Goal: Use online tool/utility

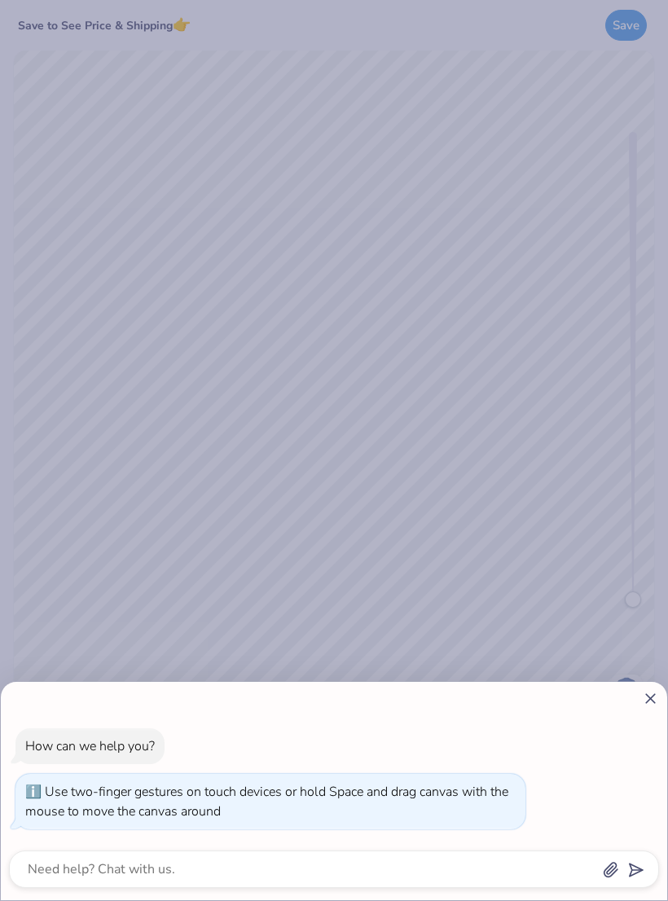
click at [647, 705] on icon at bounding box center [650, 698] width 17 height 17
type textarea "x"
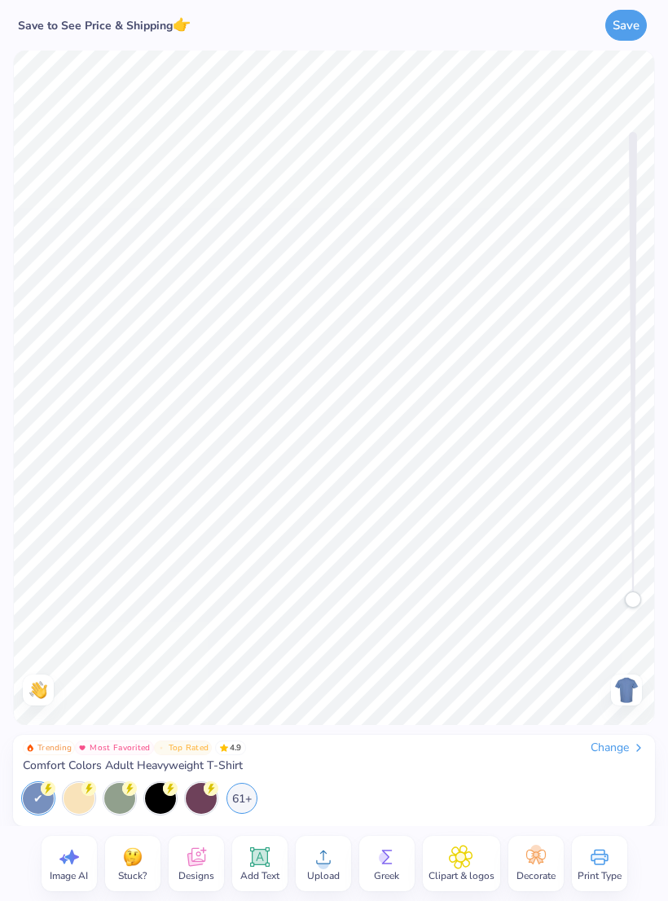
click at [191, 795] on div at bounding box center [201, 798] width 31 height 31
click at [167, 801] on div at bounding box center [160, 798] width 31 height 31
click at [380, 853] on icon at bounding box center [387, 857] width 24 height 24
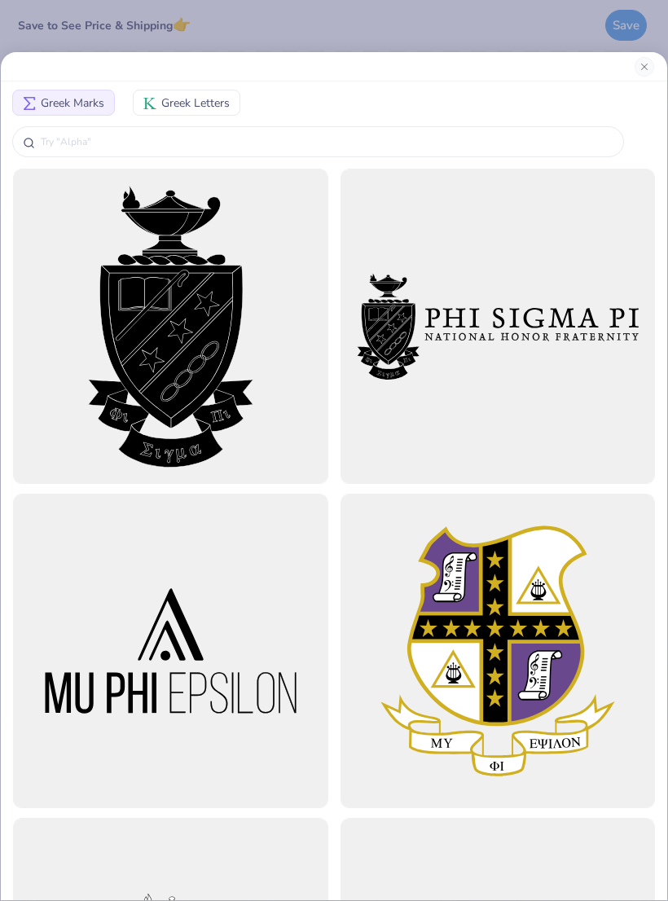
click at [53, 51] on div "Greek Marks Greek Letters" at bounding box center [334, 475] width 668 height 849
click at [165, 112] on button "Greek Letters" at bounding box center [187, 103] width 108 height 26
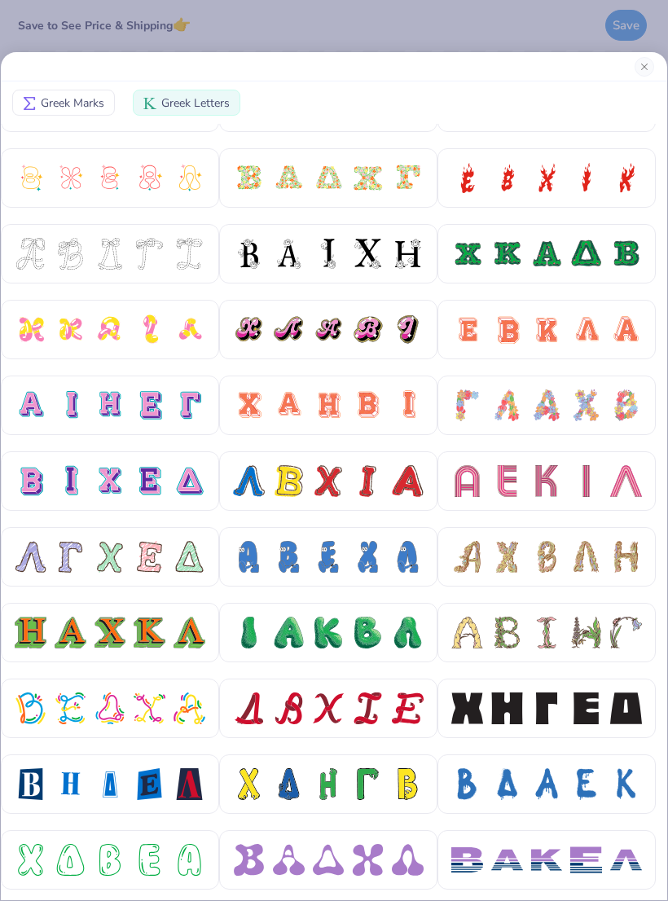
scroll to position [125, 0]
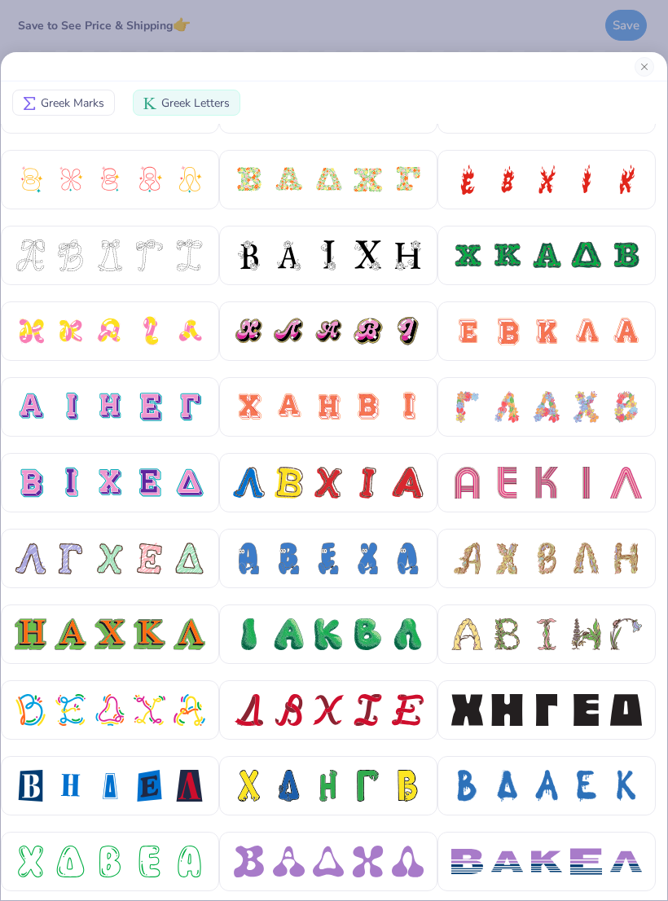
click at [384, 178] on div at bounding box center [328, 180] width 191 height 32
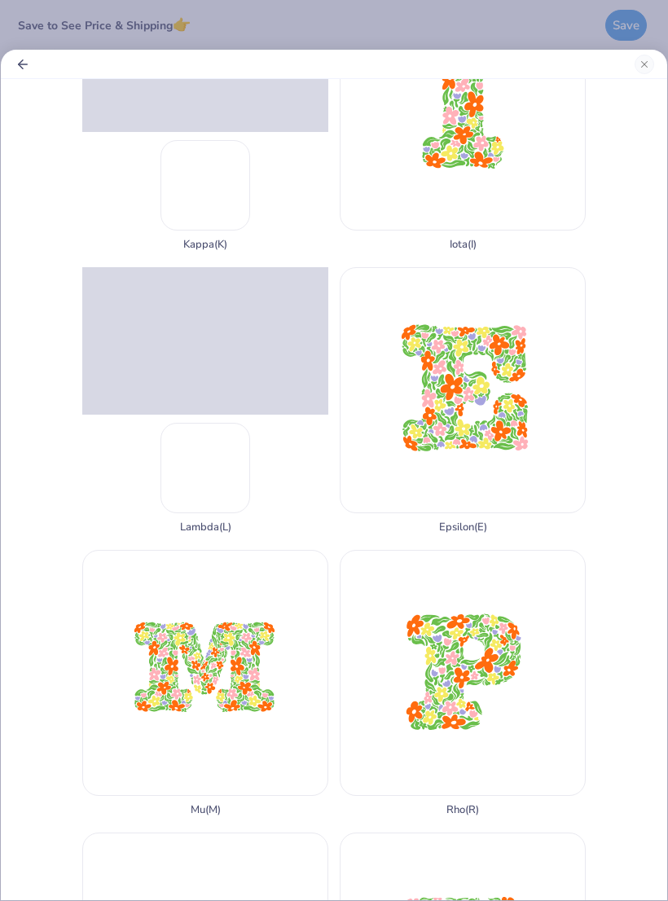
scroll to position [967, 0]
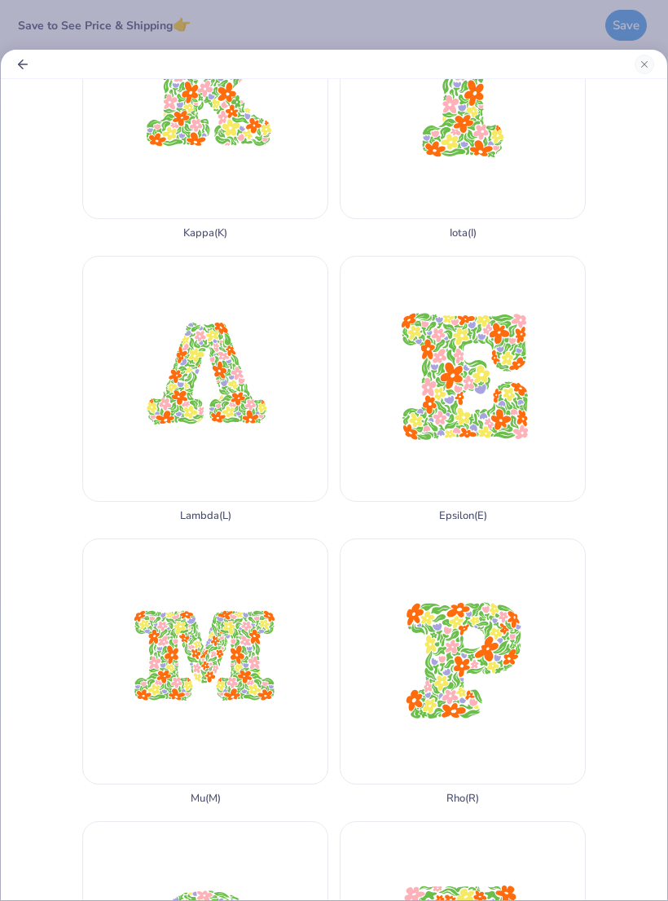
click at [197, 239] on div "Kappa ( K )" at bounding box center [205, 106] width 246 height 266
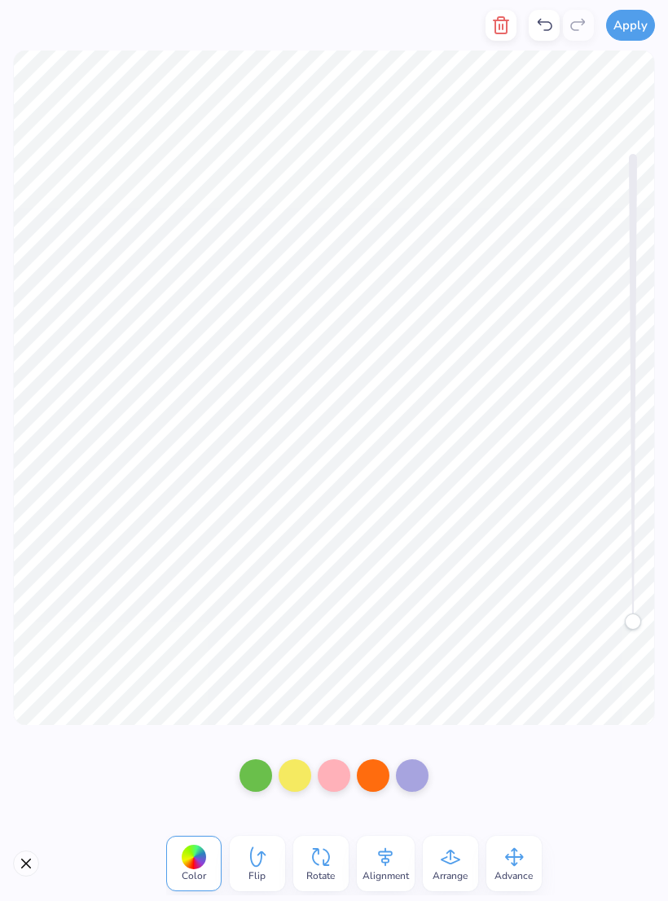
click at [520, 851] on icon at bounding box center [514, 857] width 24 height 24
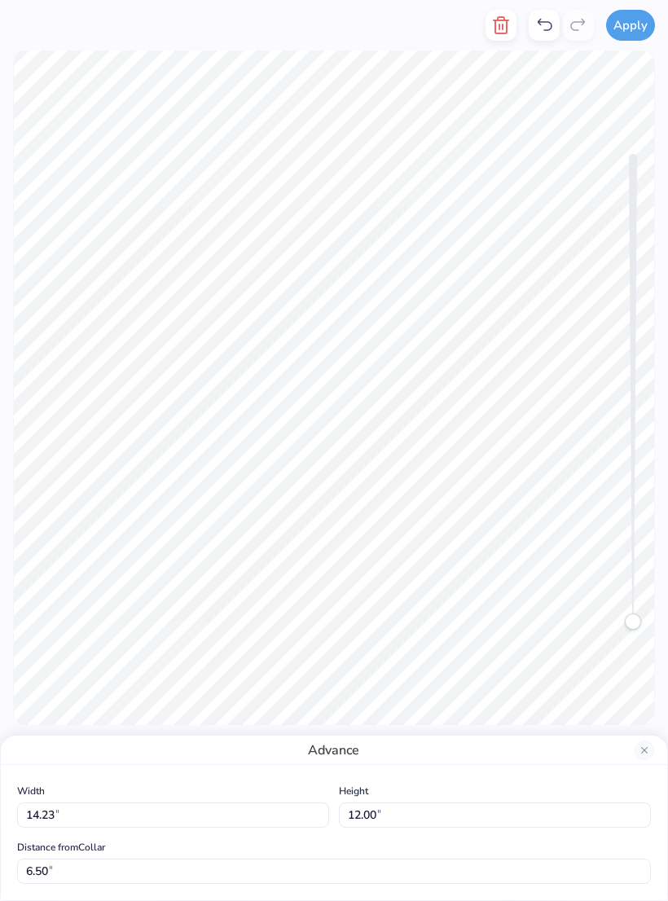
click at [642, 746] on button "Close" at bounding box center [644, 750] width 20 height 20
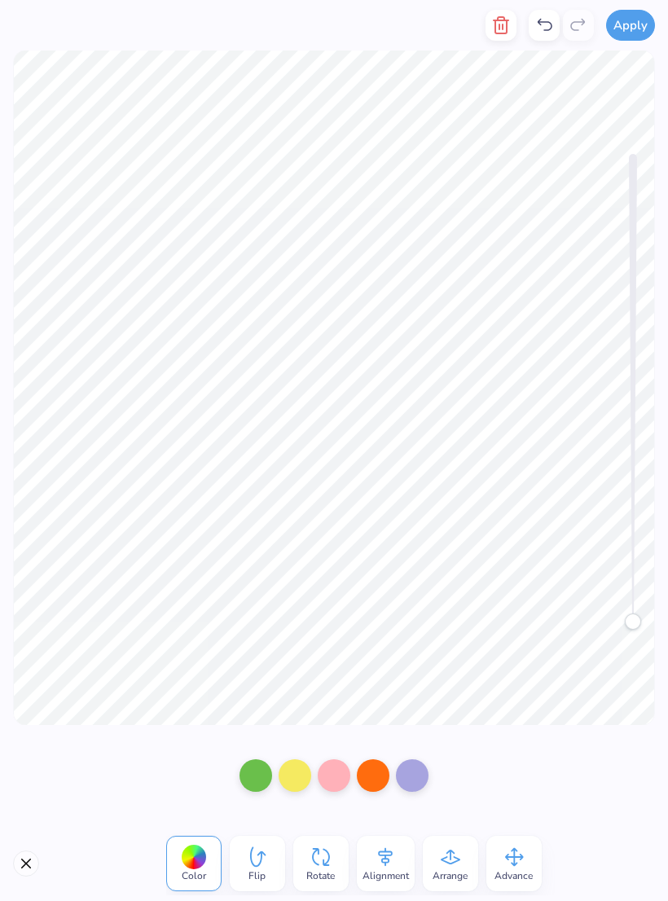
click at [337, 854] on div "Rotate" at bounding box center [320, 863] width 55 height 55
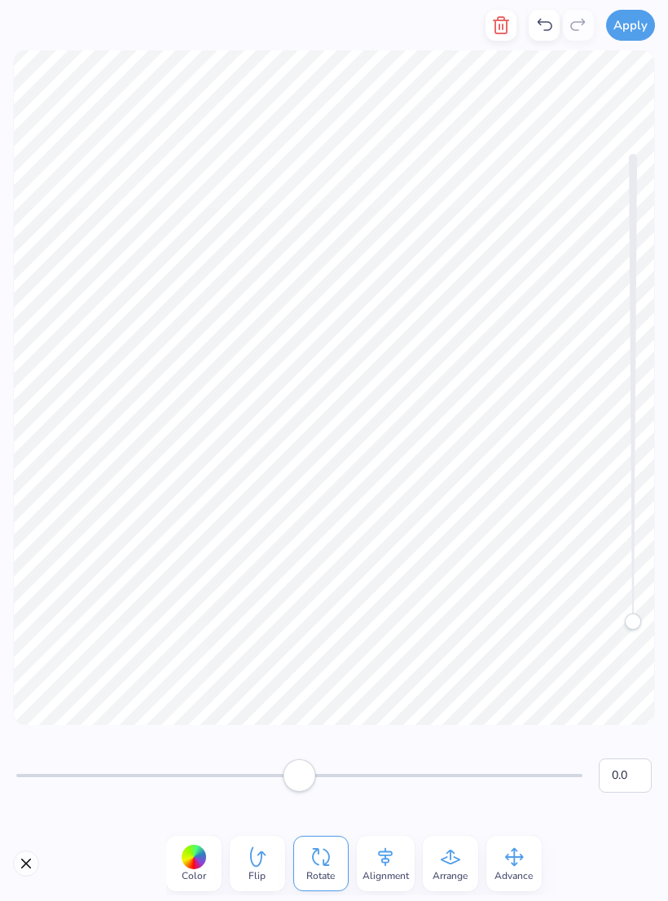
click at [336, 865] on div "Rotate" at bounding box center [320, 863] width 55 height 55
type input "-40.7"
